Goal: Navigation & Orientation: Understand site structure

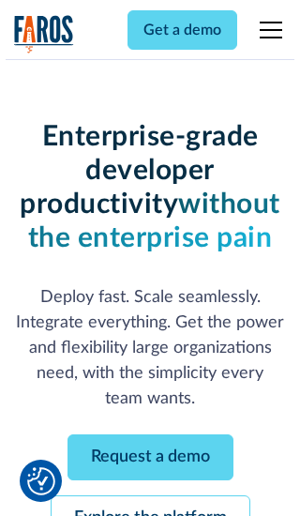
scroll to position [199, 0]
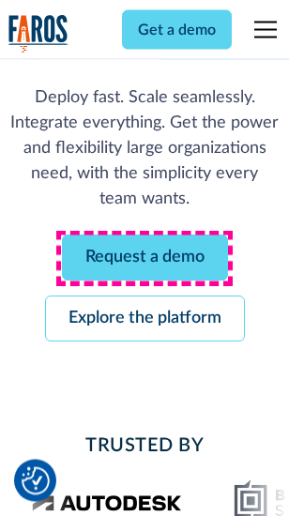
click at [144, 259] on link "Request a demo" at bounding box center [145, 258] width 166 height 46
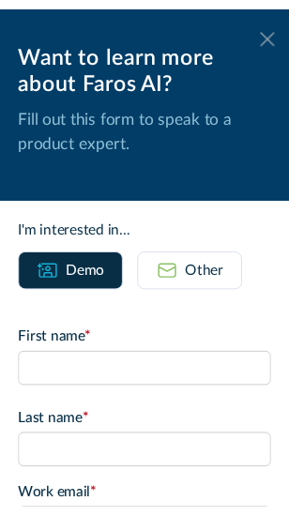
scroll to position [0, 0]
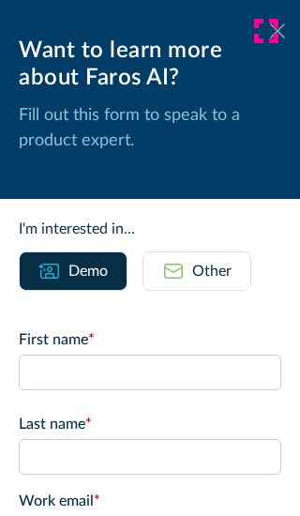
click at [270, 31] on icon at bounding box center [277, 30] width 15 height 14
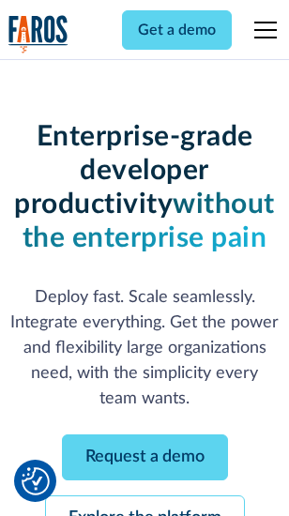
scroll to position [260, 0]
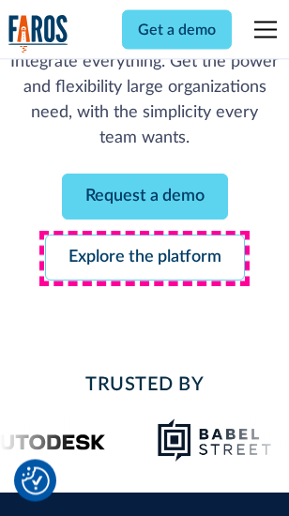
click at [144, 259] on link "Explore the platform" at bounding box center [145, 258] width 200 height 46
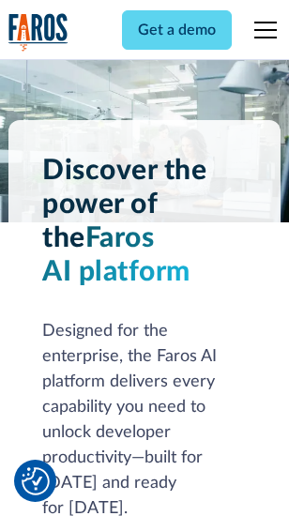
scroll to position [14285, 0]
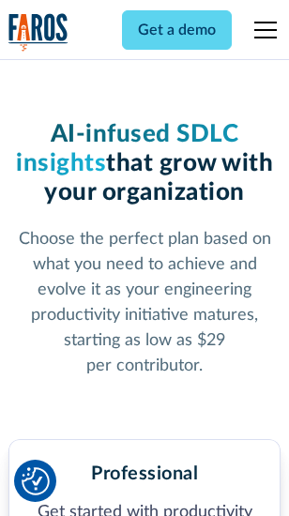
scroll to position [2972, 0]
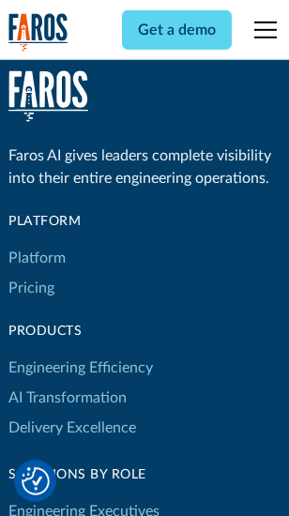
click at [37, 258] on link "Platform" at bounding box center [36, 258] width 57 height 30
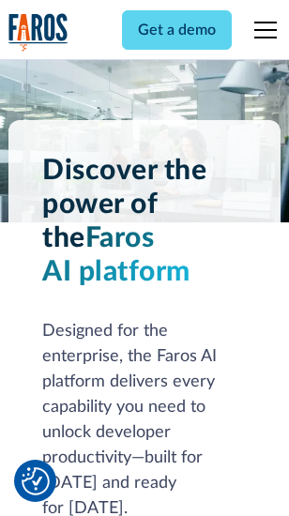
scroll to position [14887, 0]
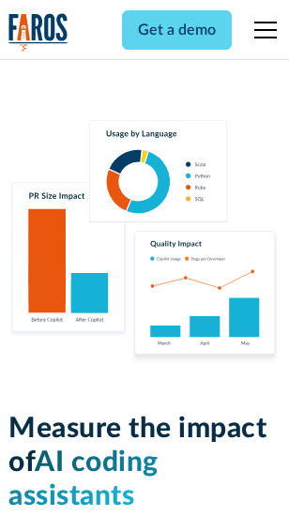
scroll to position [11707, 0]
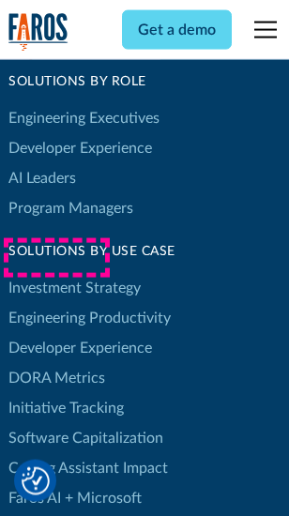
click at [56, 363] on link "DORA Metrics" at bounding box center [56, 378] width 97 height 30
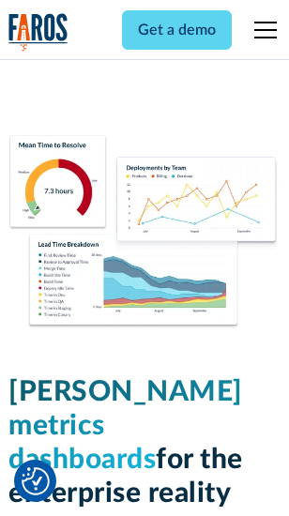
scroll to position [8302, 0]
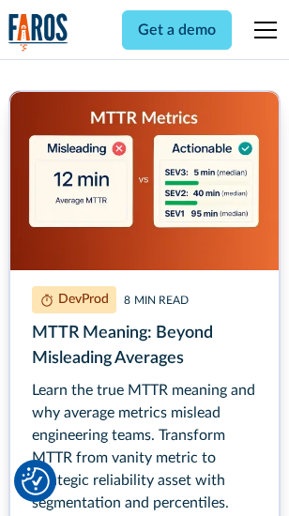
scroll to position [8511, 0]
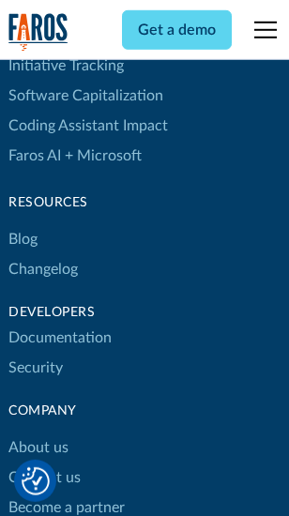
click at [43, 258] on link "Changelog" at bounding box center [42, 269] width 69 height 30
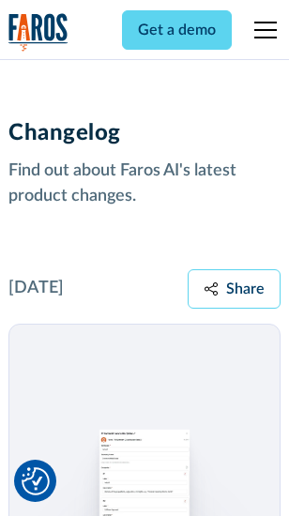
scroll to position [22995, 0]
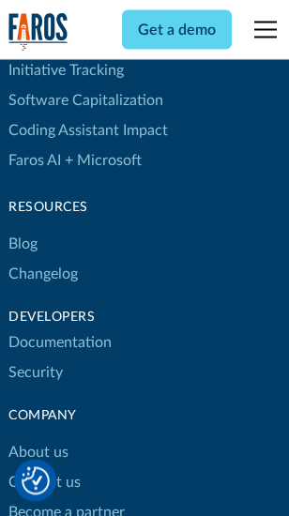
click at [38, 438] on link "About us" at bounding box center [38, 453] width 60 height 30
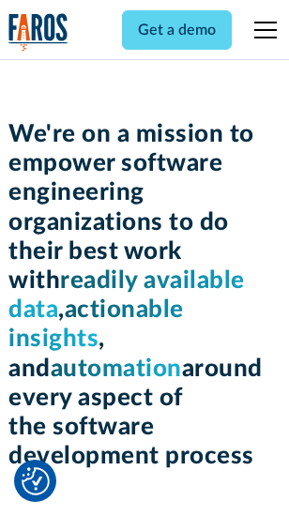
scroll to position [6485, 0]
